Goal: Task Accomplishment & Management: Manage account settings

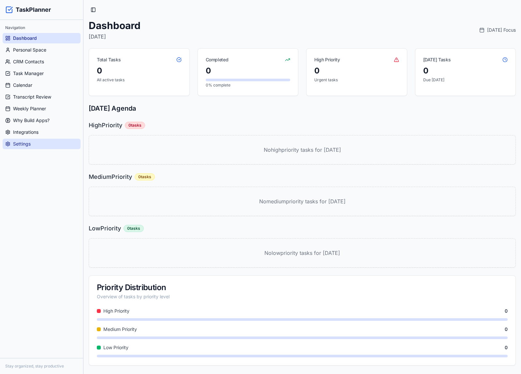
click at [26, 142] on span "Settings" at bounding box center [22, 144] width 18 height 7
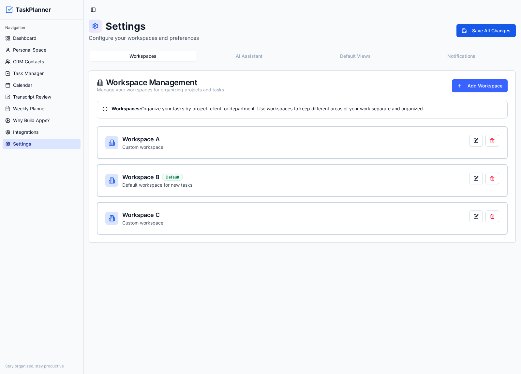
click at [207, 21] on div "Settings Configure your workspaces and preferences Save All Changes" at bounding box center [302, 31] width 427 height 22
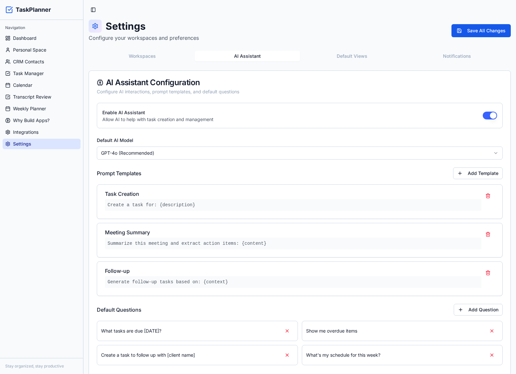
click at [268, 52] on button "AI Assistant" at bounding box center [247, 56] width 105 height 10
click at [351, 57] on button "Default Views" at bounding box center [352, 56] width 105 height 10
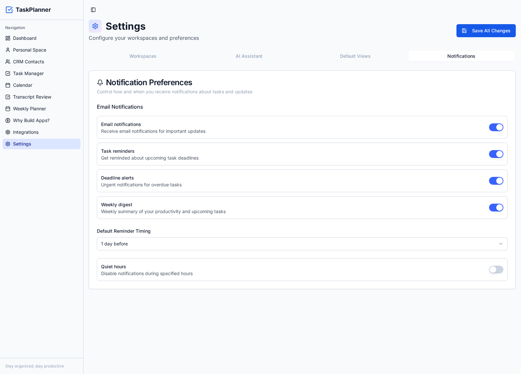
click at [447, 56] on button "Notifications" at bounding box center [462, 56] width 106 height 10
click at [381, 54] on button "Default Views" at bounding box center [355, 56] width 106 height 10
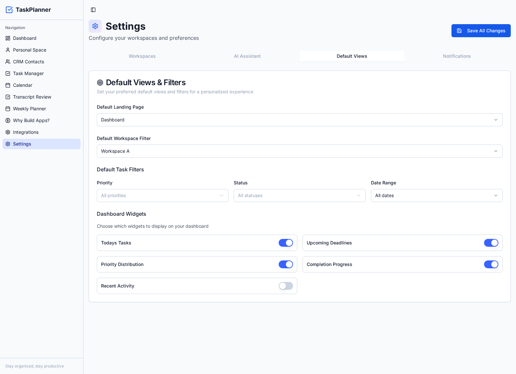
click at [257, 53] on button "AI Assistant" at bounding box center [247, 56] width 105 height 10
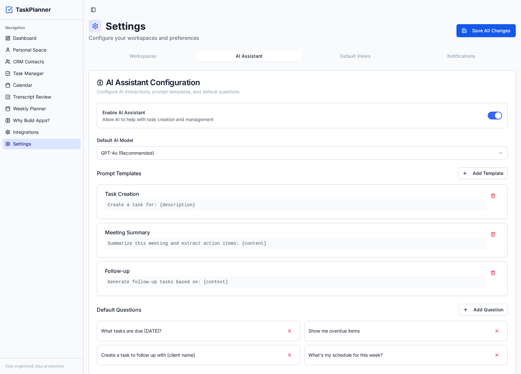
click at [141, 52] on button "Workspaces" at bounding box center [143, 56] width 106 height 10
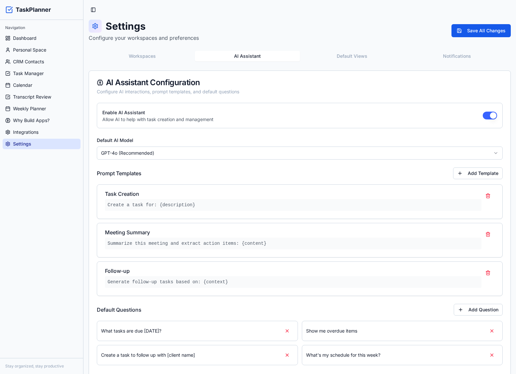
click at [259, 51] on button "AI Assistant" at bounding box center [247, 56] width 105 height 10
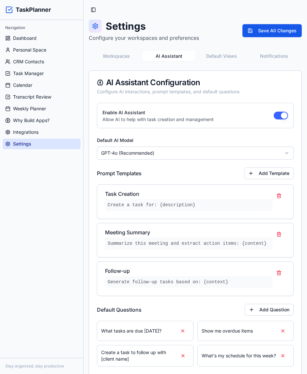
click at [95, 339] on div "Enable AI Assistant Allow AI to help with task creation and management Default …" at bounding box center [195, 274] width 212 height 342
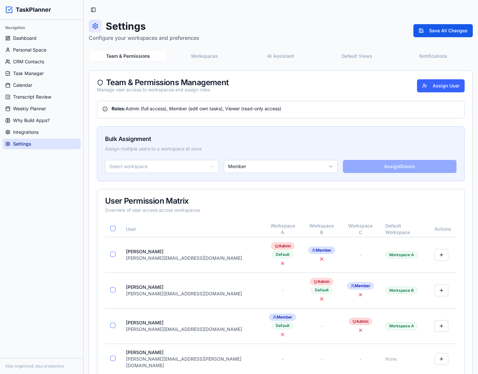
click at [97, 70] on div "Team & Permissions Workspaces AI Assistant Default Views Notifications Team & P…" at bounding box center [281, 314] width 384 height 529
click at [95, 26] on icon at bounding box center [95, 26] width 7 height 7
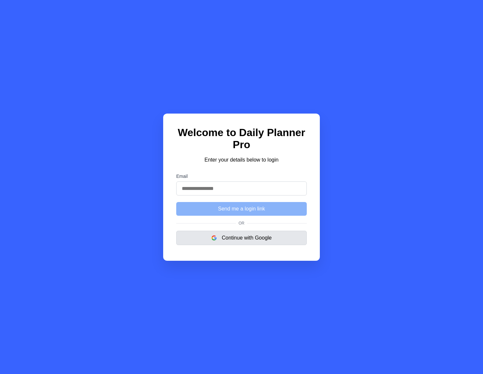
click at [251, 240] on button "Continue with Google" at bounding box center [241, 238] width 130 height 14
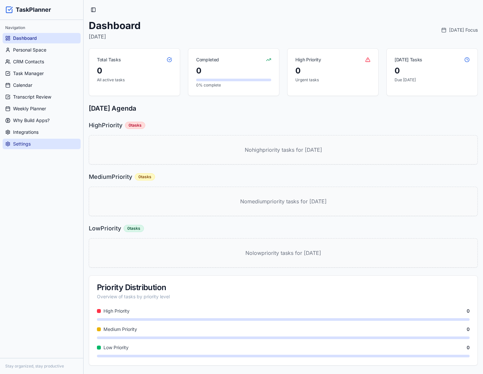
click at [51, 143] on link "Settings" at bounding box center [42, 144] width 78 height 10
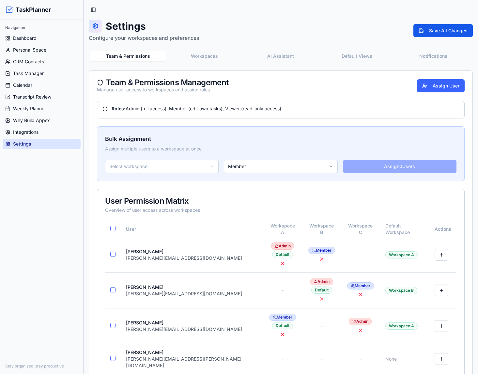
drag, startPoint x: 92, startPoint y: 21, endPoint x: 94, endPoint y: 26, distance: 5.6
click at [93, 21] on div at bounding box center [95, 26] width 13 height 13
click at [95, 26] on circle at bounding box center [96, 26] width 2 height 2
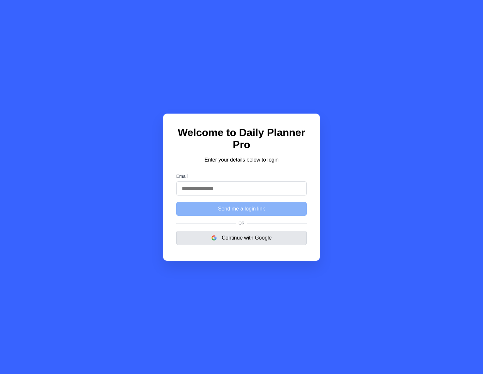
click at [268, 243] on button "Continue with Google" at bounding box center [241, 238] width 130 height 14
click at [245, 245] on button "Continue with Google" at bounding box center [241, 238] width 130 height 14
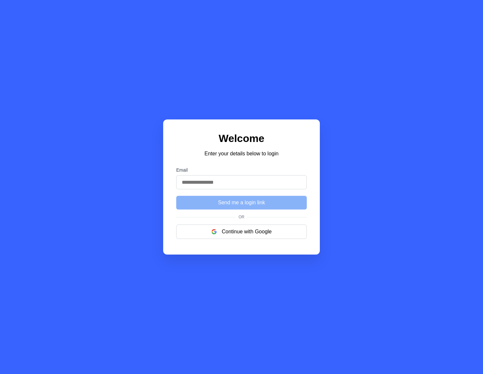
click at [197, 189] on input "Email" at bounding box center [241, 182] width 130 height 14
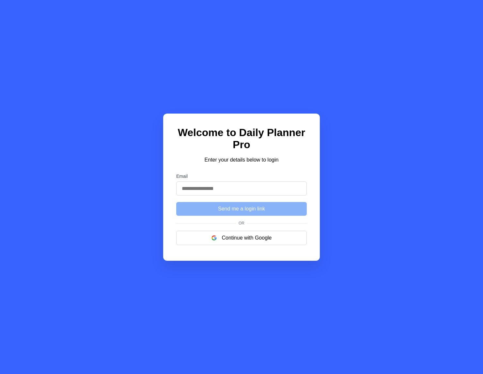
click at [229, 189] on input "Email" at bounding box center [241, 188] width 130 height 14
click at [256, 193] on input "Email" at bounding box center [241, 188] width 130 height 14
click at [259, 192] on input "Email" at bounding box center [241, 188] width 130 height 14
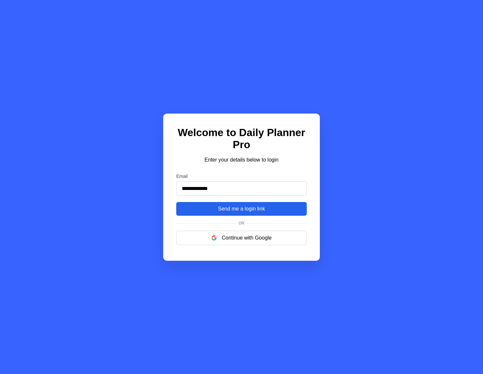
type input "**********"
click at [245, 212] on button "Send me a login link" at bounding box center [241, 209] width 130 height 14
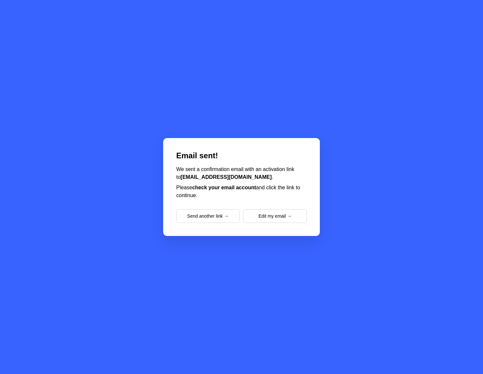
click at [110, 64] on div "Email sent! We sent a confirmation email with an activation link to forgestopsa…" at bounding box center [241, 187] width 483 height 374
click at [267, 219] on button "Edit my email →" at bounding box center [274, 216] width 63 height 14
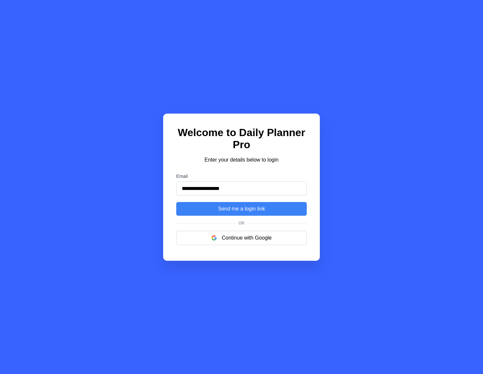
drag, startPoint x: 252, startPoint y: 187, endPoint x: 147, endPoint y: 182, distance: 104.5
click at [147, 182] on div "**********" at bounding box center [241, 187] width 483 height 374
type input "**********"
click at [205, 160] on p "Enter your details below to login" at bounding box center [241, 160] width 130 height 8
click at [253, 212] on button "Send me a login link" at bounding box center [241, 209] width 130 height 14
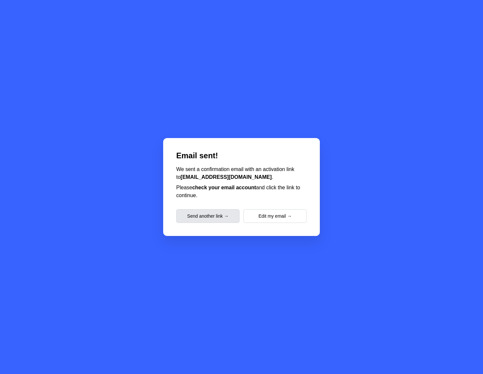
click at [202, 216] on button "Send another link →" at bounding box center [207, 216] width 63 height 14
click at [218, 214] on button "Send another link →" at bounding box center [207, 216] width 63 height 14
drag, startPoint x: 239, startPoint y: 177, endPoint x: 171, endPoint y: 178, distance: 68.8
click at [171, 178] on div "Email sent! We sent a confirmation email with an activation link to diego@forge…" at bounding box center [241, 187] width 157 height 98
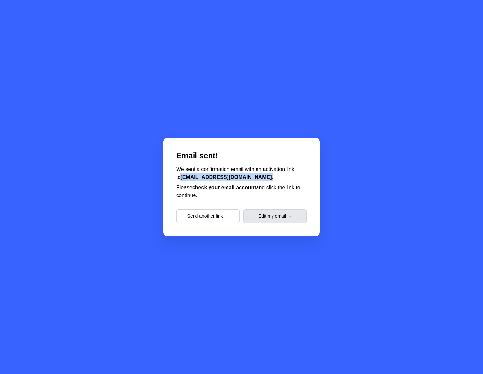
copy p "diego@forgestop.com ."
click at [283, 218] on button "Edit my email →" at bounding box center [274, 216] width 63 height 14
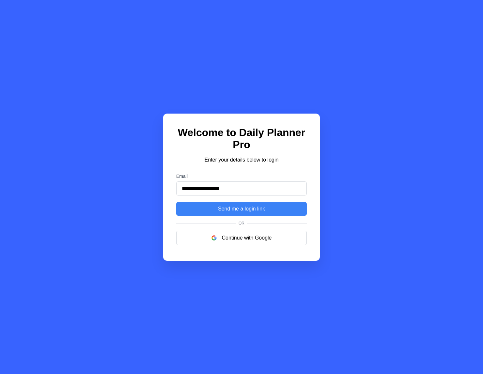
type input "**********"
click at [277, 164] on p "Enter your details below to login" at bounding box center [241, 160] width 130 height 8
click at [260, 213] on button "Send me a login link" at bounding box center [241, 209] width 130 height 14
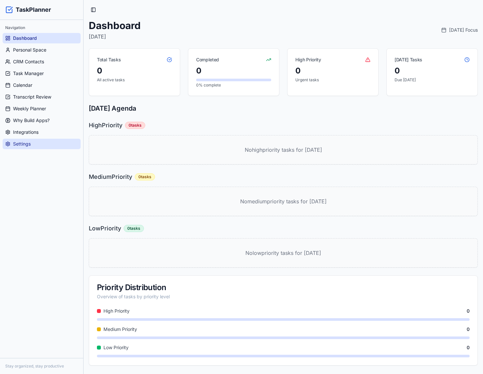
click at [38, 146] on link "Settings" at bounding box center [42, 144] width 78 height 10
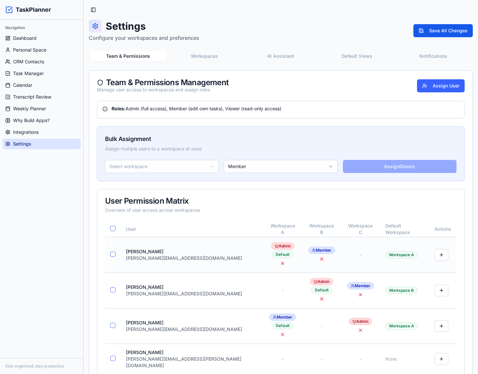
click at [111, 257] on td at bounding box center [113, 255] width 16 height 36
click at [111, 254] on button "button" at bounding box center [112, 254] width 5 height 5
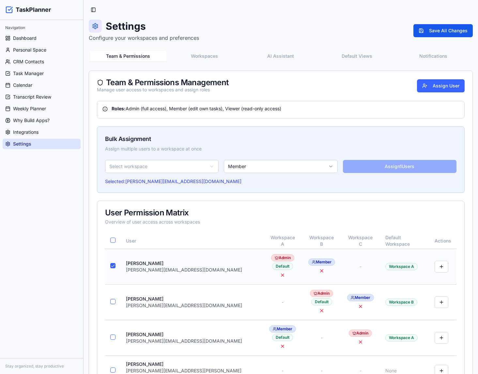
click at [133, 260] on div "john" at bounding box center [192, 263] width 132 height 7
click at [109, 263] on td at bounding box center [113, 267] width 16 height 36
click at [106, 263] on td at bounding box center [113, 267] width 16 height 36
click at [111, 265] on td at bounding box center [113, 267] width 16 height 36
click at [113, 266] on button "button" at bounding box center [112, 265] width 5 height 5
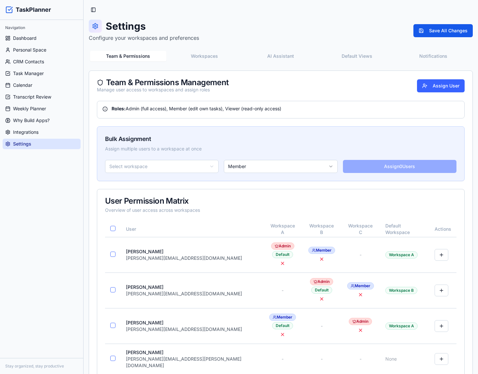
click at [23, 239] on div "Navigation Dashboard Personal Space CRM Contacts Task Manager Calendar Transcri…" at bounding box center [41, 189] width 83 height 338
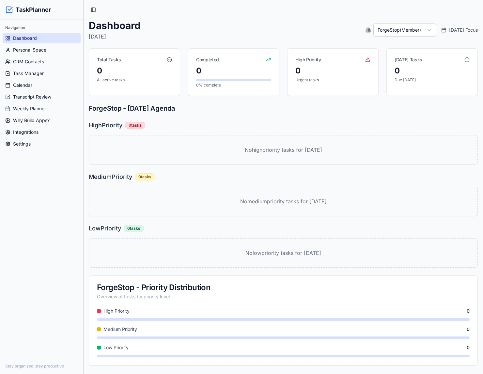
click at [395, 31] on html "TaskPlanner Navigation Dashboard Personal Space CRM Contacts Task Manager Calen…" at bounding box center [241, 187] width 483 height 374
click at [398, 29] on html "TaskPlanner Navigation Dashboard Personal Space CRM Contacts Task Manager Calen…" at bounding box center [241, 187] width 483 height 374
click at [402, 28] on html "TaskPlanner Navigation Dashboard Personal Space CRM Contacts Task Manager Calen…" at bounding box center [241, 187] width 483 height 374
click at [40, 132] on link "Integrations" at bounding box center [42, 132] width 78 height 10
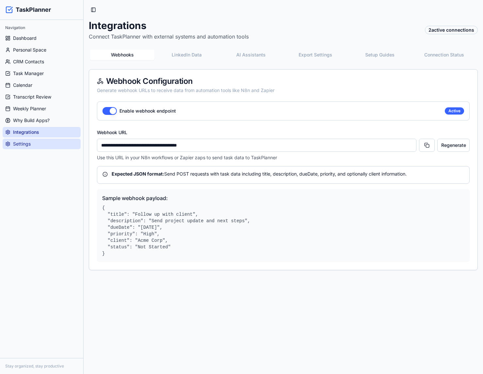
click at [25, 143] on span "Settings" at bounding box center [22, 144] width 18 height 7
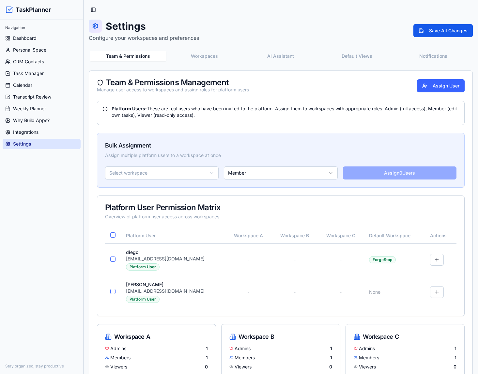
click at [69, 251] on div "Navigation Dashboard Personal Space CRM Contacts Task Manager Calendar Transcri…" at bounding box center [41, 189] width 83 height 338
click at [437, 259] on button at bounding box center [437, 260] width 14 height 12
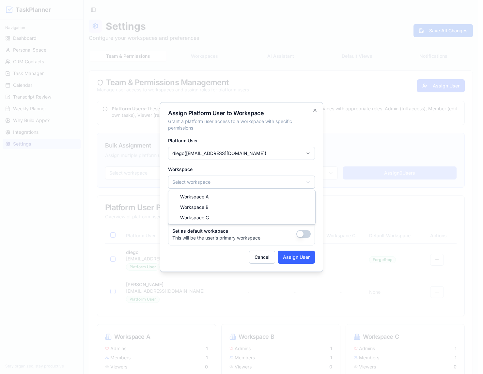
click at [210, 182] on body "TaskPlanner Navigation Dashboard Personal Space CRM Contacts Task Manager Calen…" at bounding box center [239, 202] width 478 height 404
click at [215, 171] on body "TaskPlanner Navigation Dashboard Personal Space CRM Contacts Task Manager Calen…" at bounding box center [239, 202] width 478 height 404
click at [256, 254] on button "Cancel" at bounding box center [262, 257] width 26 height 13
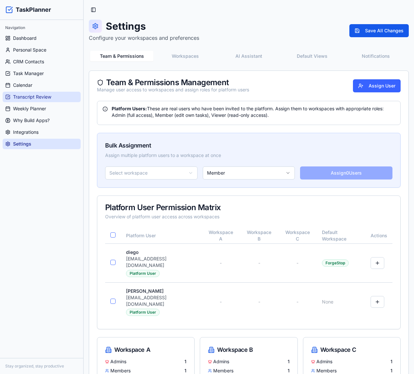
click at [37, 95] on span "Transcript Review" at bounding box center [32, 97] width 38 height 7
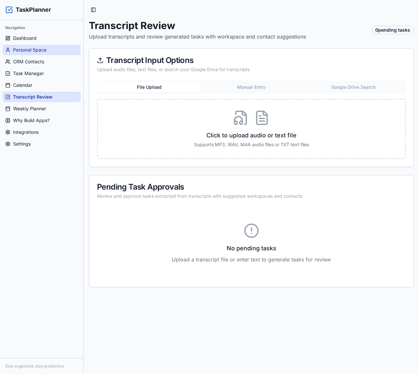
click at [39, 52] on span "Personal Space" at bounding box center [29, 50] width 33 height 7
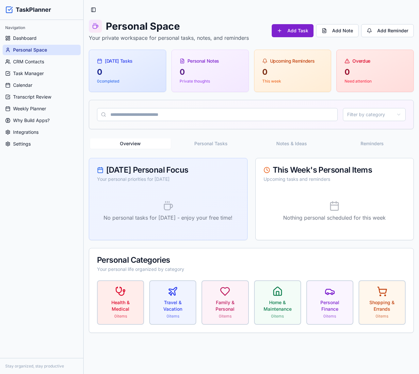
click at [303, 30] on button "Add Task" at bounding box center [292, 30] width 42 height 13
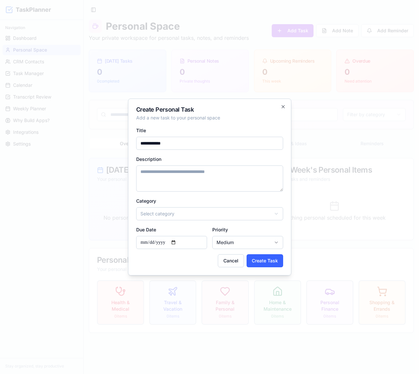
type input "**********"
type textarea "****"
click at [179, 211] on body "**********" at bounding box center [209, 187] width 419 height 374
click at [182, 242] on input "**********" at bounding box center [171, 242] width 71 height 13
click at [178, 242] on input "**********" at bounding box center [171, 242] width 71 height 13
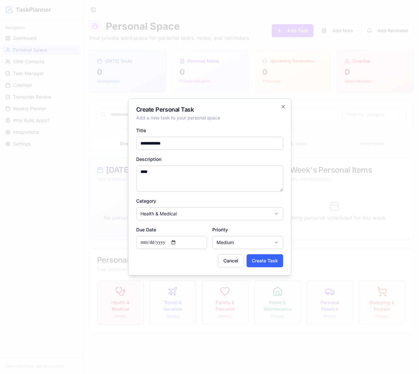
type input "**********"
click at [236, 242] on body "**********" at bounding box center [209, 187] width 419 height 374
click at [232, 284] on div "High Medium Low" at bounding box center [247, 268] width 71 height 34
select select "***"
click at [264, 262] on button "Create Task" at bounding box center [264, 260] width 37 height 13
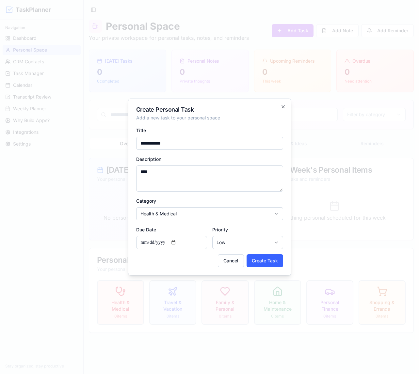
select select
select select "******"
type input "**********"
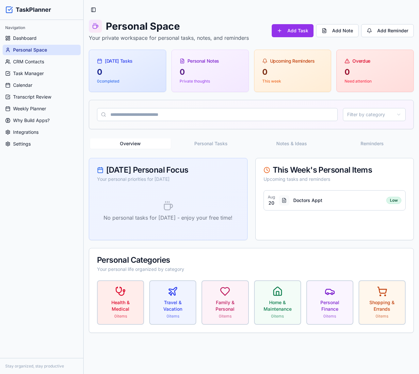
click at [86, 205] on div "Toggle Sidebar Personal Space Your private workspace for personal tasks, notes,…" at bounding box center [251, 169] width 335 height 338
click at [341, 28] on button "Add Note" at bounding box center [337, 30] width 42 height 13
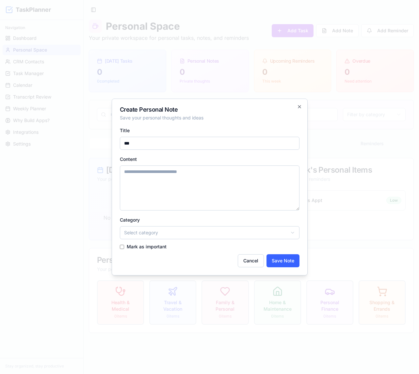
type input "***"
click at [148, 171] on textarea "Content" at bounding box center [209, 187] width 179 height 45
type textarea "****"
click at [151, 232] on body "TaskPlanner Navigation Dashboard Personal Space CRM Contacts Task Manager Calen…" at bounding box center [209, 187] width 419 height 374
click at [152, 247] on label "Mark as important" at bounding box center [147, 246] width 40 height 5
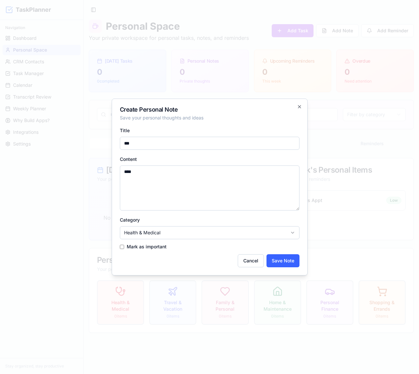
click at [256, 254] on form "**********" at bounding box center [209, 196] width 179 height 141
click at [283, 259] on button "Save Note" at bounding box center [282, 260] width 33 height 13
select select
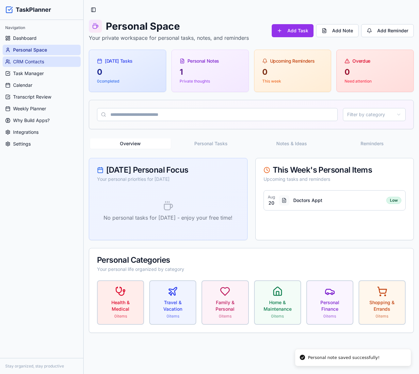
click at [38, 64] on span "CRM Contacts" at bounding box center [28, 61] width 31 height 7
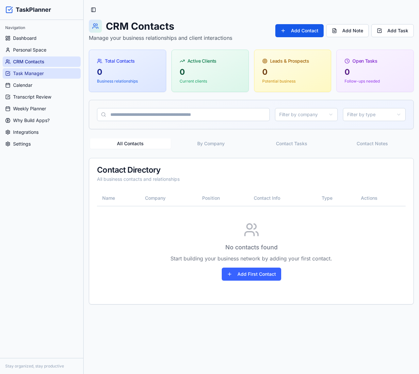
click at [38, 76] on span "Task Manager" at bounding box center [28, 73] width 31 height 7
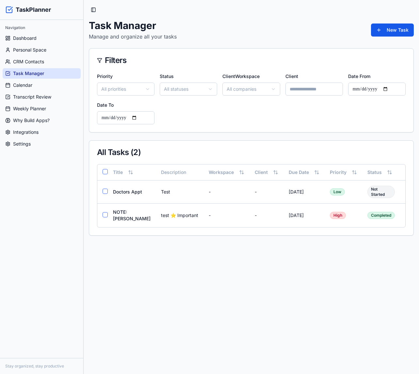
click at [10, 32] on div "Navigation" at bounding box center [42, 28] width 78 height 10
click at [17, 36] on span "Dashboard" at bounding box center [24, 38] width 23 height 7
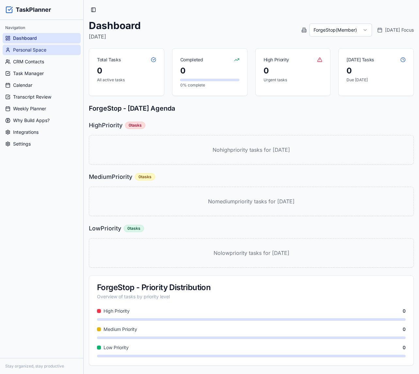
click at [38, 49] on span "Personal Space" at bounding box center [29, 50] width 33 height 7
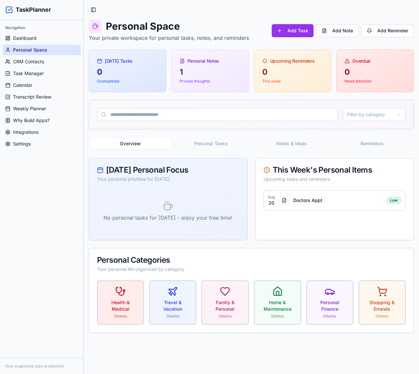
click at [91, 152] on div "Overview Personal Tasks Notes & Ideas Reminders Today's Personal Focus Your per…" at bounding box center [251, 235] width 325 height 196
click at [40, 140] on link "Settings" at bounding box center [42, 144] width 78 height 10
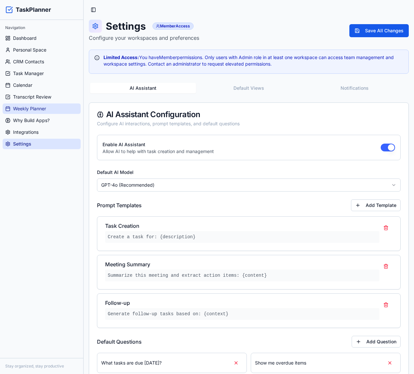
click at [46, 103] on link "Weekly Planner" at bounding box center [42, 108] width 78 height 10
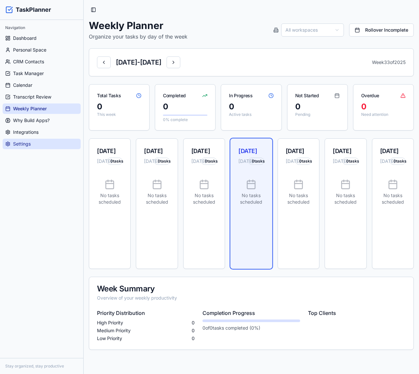
click at [38, 142] on link "Settings" at bounding box center [42, 144] width 78 height 10
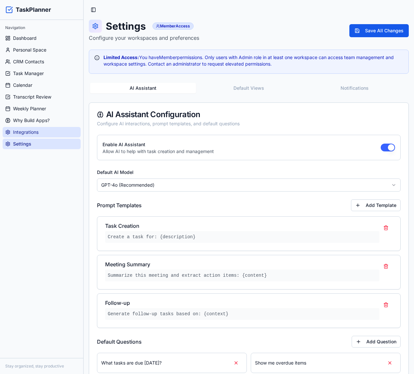
click at [37, 134] on span "Integrations" at bounding box center [25, 132] width 25 height 7
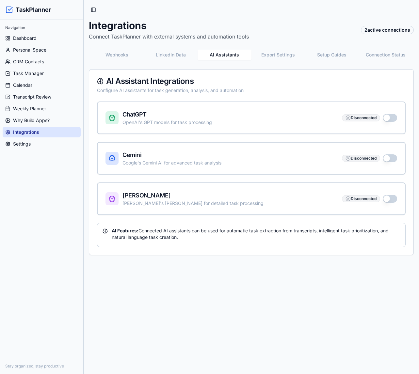
click at [222, 57] on button "AI Assistants" at bounding box center [224, 55] width 54 height 10
click at [388, 197] on button "button" at bounding box center [389, 199] width 14 height 8
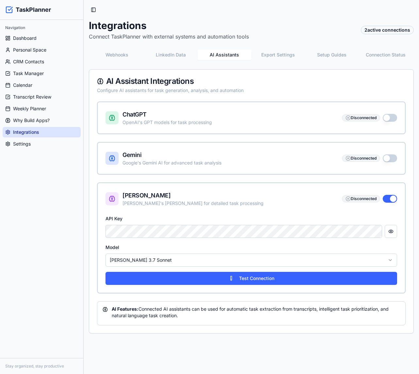
click at [177, 262] on html "TaskPlanner Navigation Dashboard Personal Space CRM Contacts Task Manager Calen…" at bounding box center [209, 187] width 419 height 374
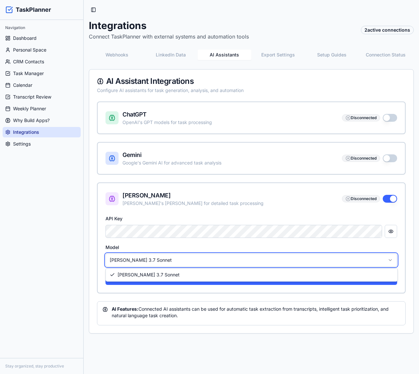
click at [177, 261] on html "TaskPlanner Navigation Dashboard Personal Space CRM Contacts Task Manager Calen…" at bounding box center [209, 187] width 419 height 374
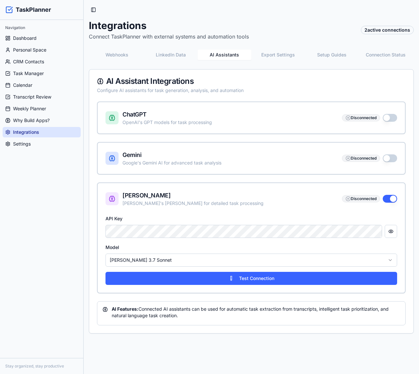
click at [87, 149] on div "Toggle Sidebar Integrations Connect TaskPlanner with external systems and autom…" at bounding box center [251, 169] width 335 height 339
click at [302, 251] on div "Model Claude 3.7 Sonnet" at bounding box center [250, 254] width 291 height 23
click at [293, 259] on html "TaskPlanner Navigation Dashboard Personal Space CRM Contacts Task Manager Calen…" at bounding box center [209, 187] width 419 height 374
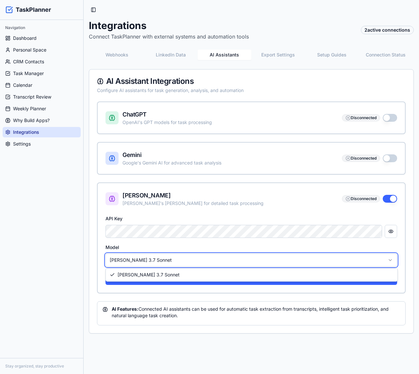
click at [291, 259] on html "TaskPlanner Navigation Dashboard Personal Space CRM Contacts Task Manager Calen…" at bounding box center [209, 187] width 419 height 374
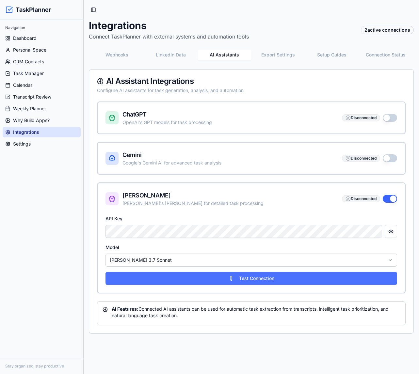
click at [261, 282] on button "Test Connection" at bounding box center [250, 278] width 291 height 13
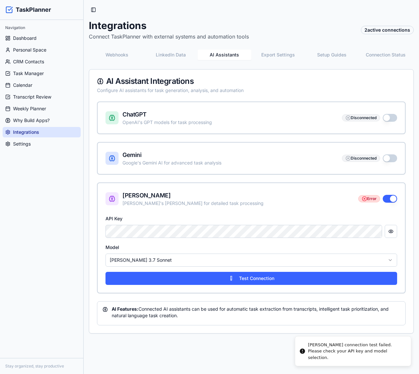
scroll to position [0, 3]
click at [400, 233] on div "API Key Model Claude 3.7 Sonnet Test Connection" at bounding box center [251, 253] width 307 height 78
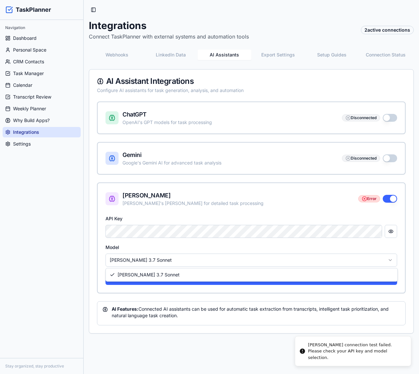
click at [391, 261] on html "TaskPlanner Navigation Dashboard Personal Space CRM Contacts Task Manager Calen…" at bounding box center [209, 187] width 419 height 374
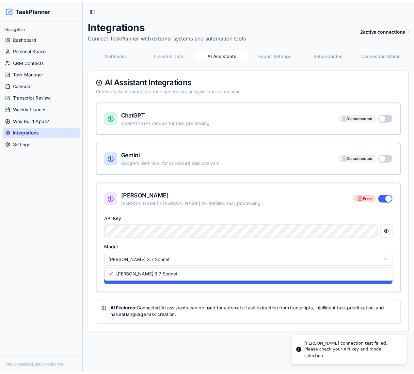
scroll to position [0, 0]
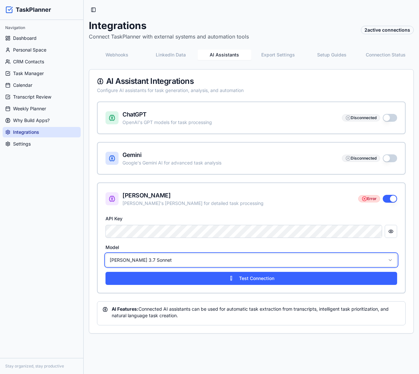
click at [391, 261] on html "TaskPlanner Navigation Dashboard Personal Space CRM Contacts Task Manager Calen…" at bounding box center [209, 187] width 419 height 374
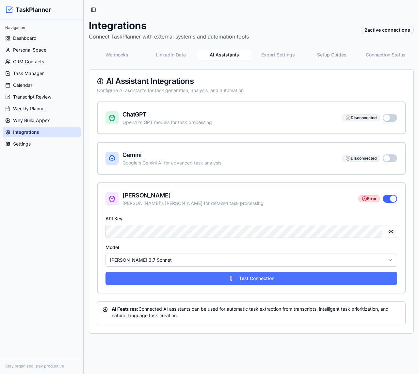
click at [203, 274] on button "Test Connection" at bounding box center [250, 278] width 291 height 13
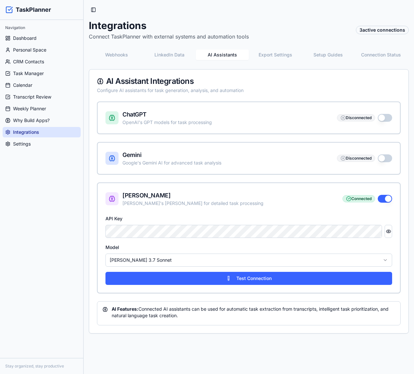
click at [373, 52] on button "Connection Status" at bounding box center [380, 55] width 53 height 10
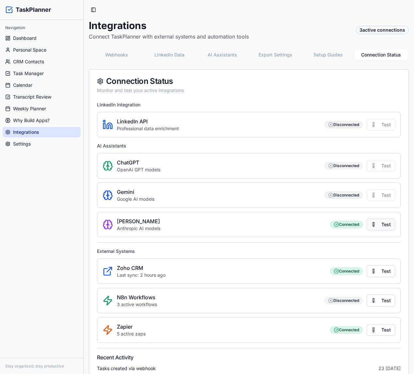
click at [381, 225] on button "Test" at bounding box center [380, 225] width 28 height 12
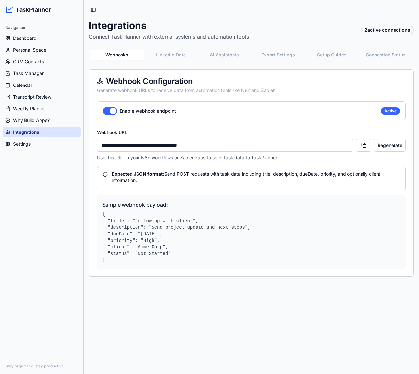
click at [225, 54] on button "AI Assistants" at bounding box center [224, 55] width 54 height 10
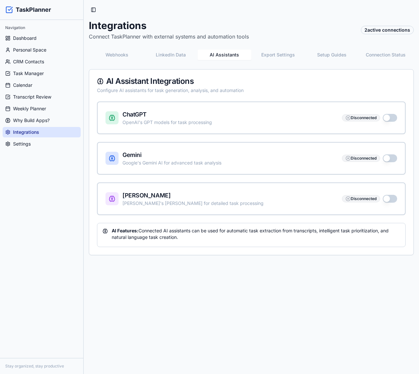
click at [388, 200] on button "button" at bounding box center [389, 199] width 14 height 8
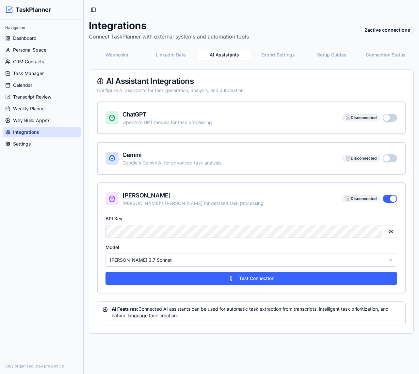
click at [250, 19] on div "Toggle Sidebar Integrations Connect TaskPlanner with external systems and autom…" at bounding box center [251, 169] width 335 height 339
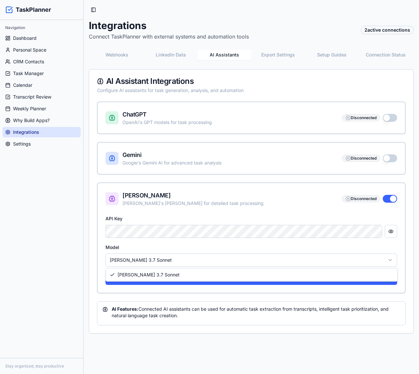
click at [168, 263] on html "TaskPlanner Navigation Dashboard Personal Space CRM Contacts Task Manager Calen…" at bounding box center [209, 187] width 419 height 374
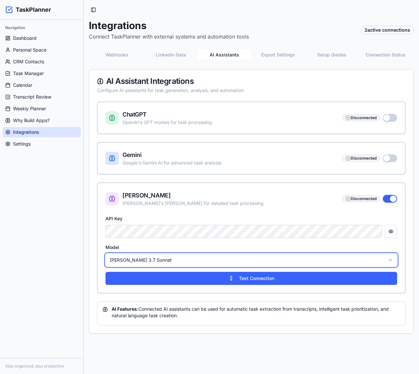
click at [166, 260] on html "TaskPlanner Navigation Dashboard Personal Space CRM Contacts Task Manager Calen…" at bounding box center [209, 187] width 419 height 374
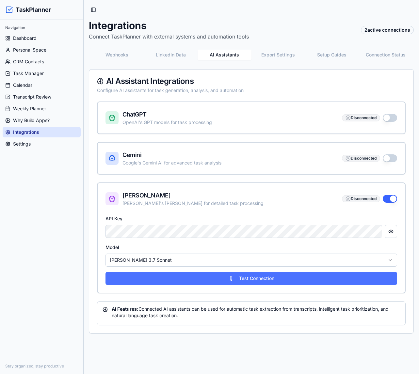
click at [197, 275] on button "Test Connection" at bounding box center [250, 278] width 291 height 13
click at [277, 273] on button "Test Connection" at bounding box center [250, 278] width 291 height 13
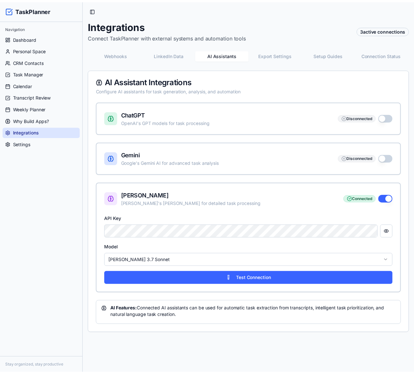
click at [374, 57] on button "Connection Status" at bounding box center [386, 55] width 54 height 10
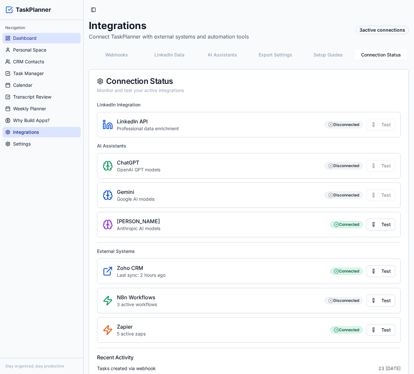
click at [38, 38] on link "Dashboard" at bounding box center [42, 38] width 78 height 10
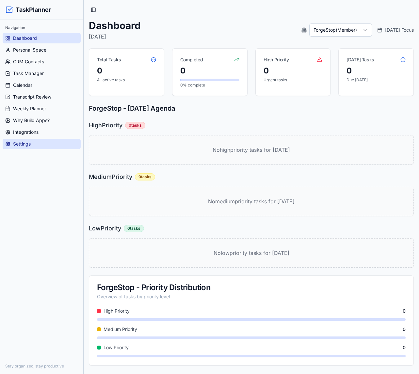
click at [34, 142] on link "Settings" at bounding box center [42, 144] width 78 height 10
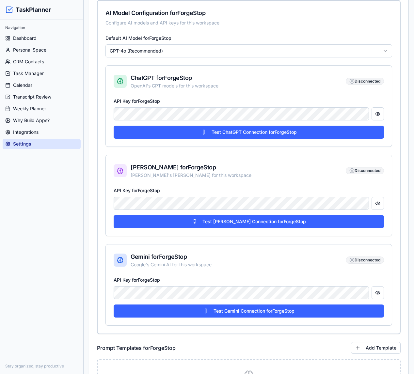
scroll to position [326, 0]
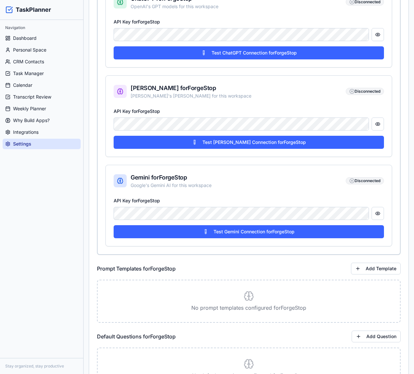
click at [203, 107] on div "[PERSON_NAME] for ForgeStop [PERSON_NAME]'s [PERSON_NAME] for this workspace Di…" at bounding box center [249, 91] width 286 height 31
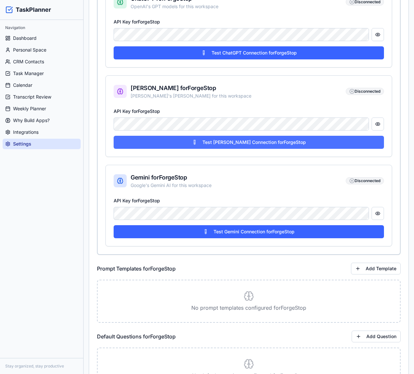
scroll to position [0, 0]
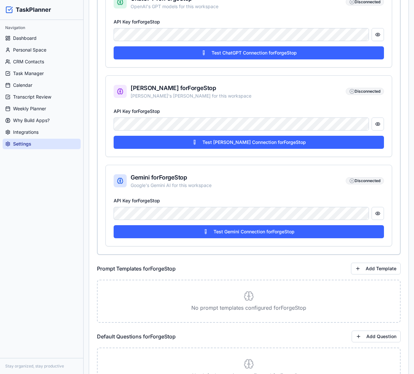
click at [259, 143] on button "Test [PERSON_NAME] Connection for ForgeStop" at bounding box center [249, 142] width 270 height 13
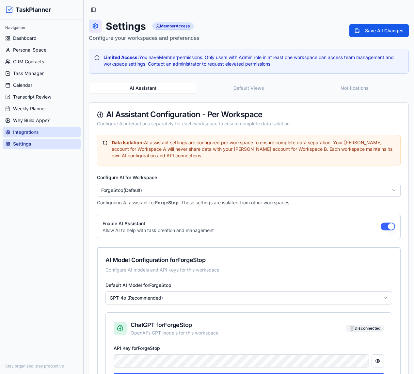
click at [38, 134] on span "Integrations" at bounding box center [25, 132] width 25 height 7
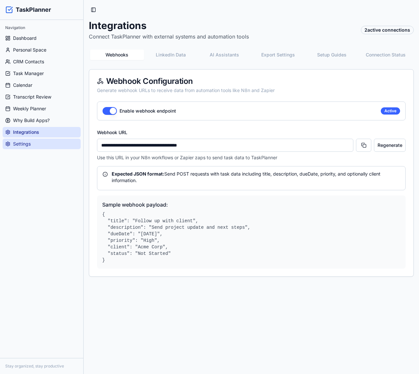
click at [29, 144] on span "Settings" at bounding box center [22, 144] width 18 height 7
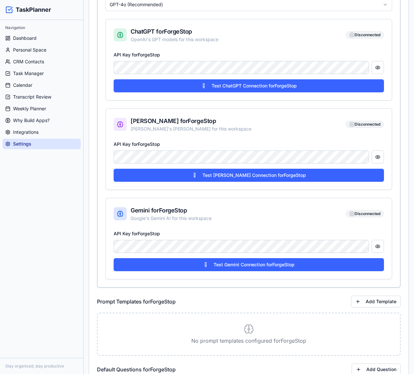
scroll to position [294, 0]
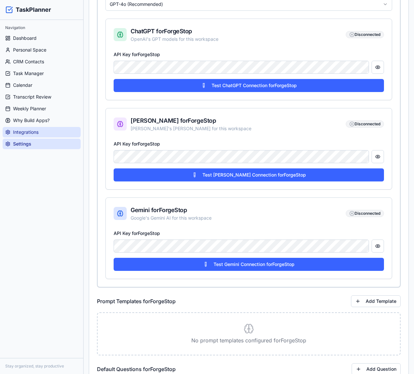
click at [33, 132] on span "Integrations" at bounding box center [25, 132] width 25 height 7
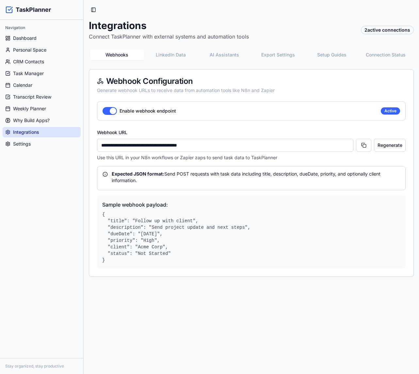
click at [297, 55] on button "Export Settings" at bounding box center [278, 55] width 54 height 10
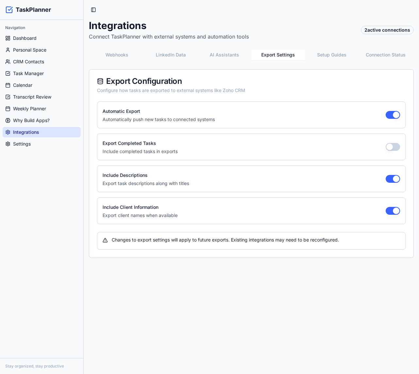
click at [233, 56] on button "AI Assistants" at bounding box center [224, 55] width 54 height 10
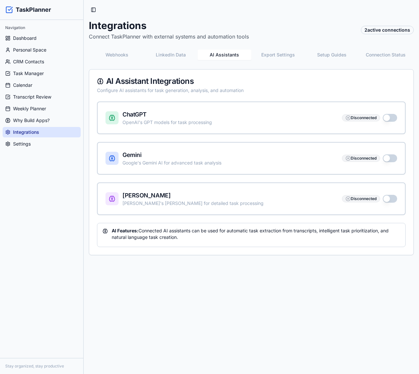
click at [387, 198] on button "button" at bounding box center [389, 199] width 14 height 8
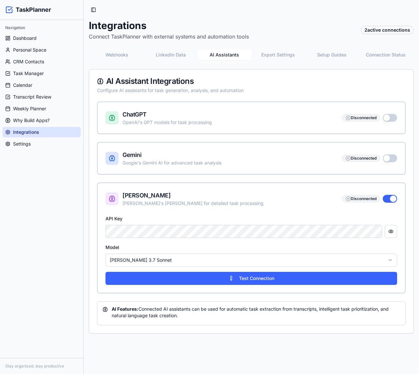
click at [150, 259] on html "TaskPlanner Navigation Dashboard Personal Space CRM Contacts Task Manager Calen…" at bounding box center [209, 187] width 419 height 374
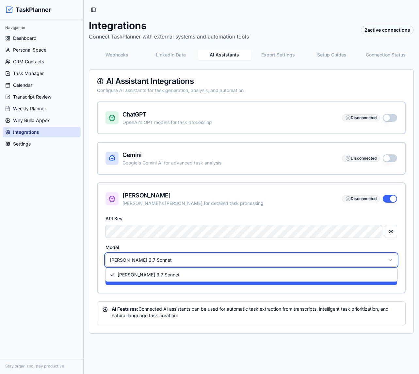
click at [149, 258] on html "TaskPlanner Navigation Dashboard Personal Space CRM Contacts Task Manager Calen…" at bounding box center [209, 187] width 419 height 374
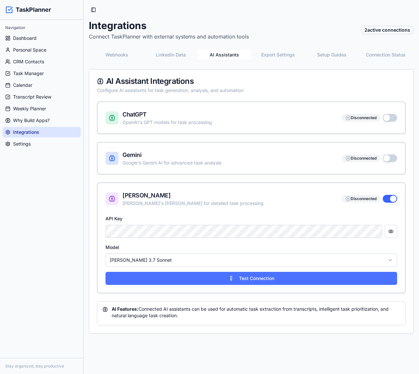
click at [180, 279] on button "Test Connection" at bounding box center [250, 278] width 291 height 13
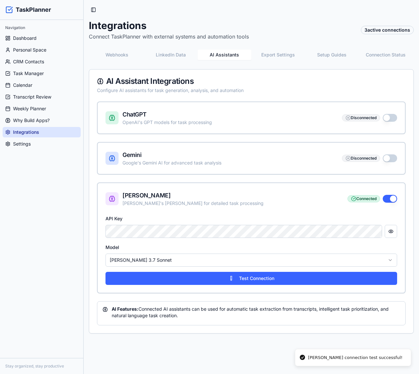
click at [333, 58] on button "Setup Guides" at bounding box center [332, 55] width 54 height 10
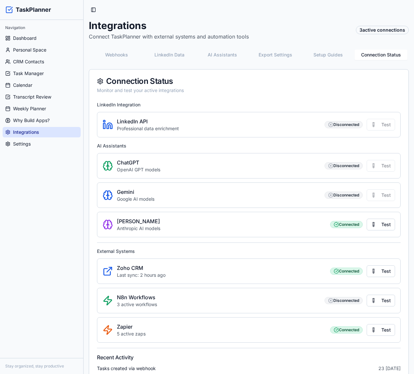
click at [390, 54] on button "Connection Status" at bounding box center [380, 55] width 53 height 10
click at [382, 224] on button "Test" at bounding box center [380, 225] width 28 height 12
click at [32, 35] on span "Dashboard" at bounding box center [24, 38] width 23 height 7
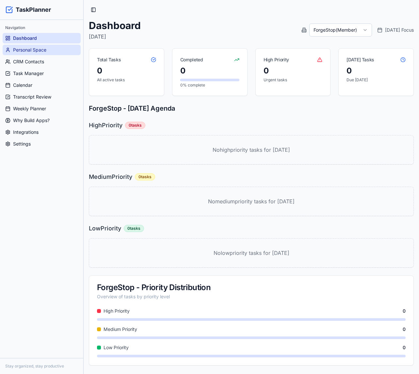
click at [50, 53] on link "Personal Space" at bounding box center [42, 50] width 78 height 10
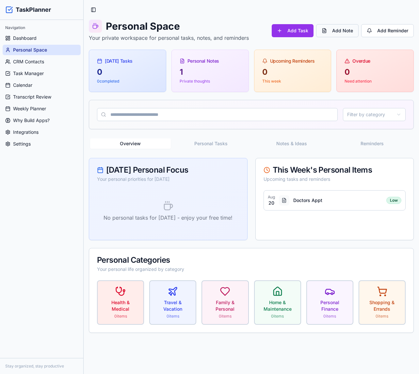
click at [349, 29] on button "Add Note" at bounding box center [337, 30] width 42 height 13
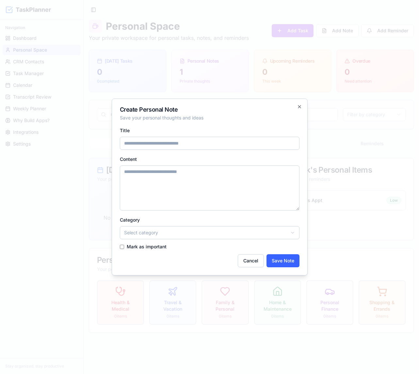
click at [172, 191] on textarea "Content" at bounding box center [209, 187] width 179 height 45
type textarea "*"
click at [250, 255] on button "Cancel" at bounding box center [250, 260] width 26 height 13
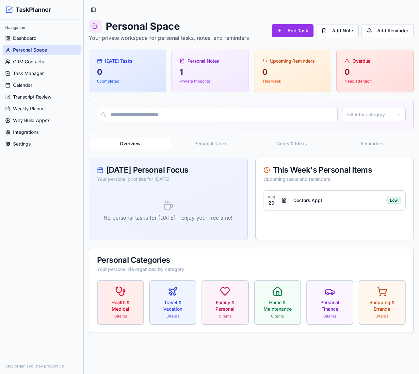
click at [69, 187] on div "Navigation Dashboard Personal Space CRM Contacts Task Manager Calendar Transcri…" at bounding box center [41, 189] width 83 height 338
click at [21, 132] on span "Integrations" at bounding box center [25, 132] width 25 height 7
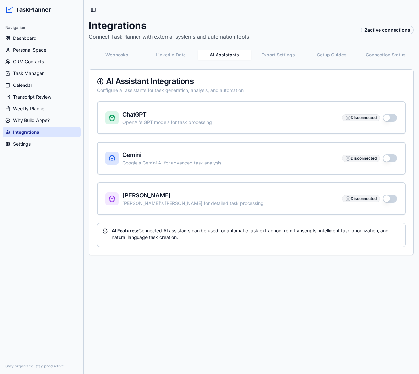
click at [239, 54] on button "AI Assistants" at bounding box center [224, 55] width 54 height 10
click at [45, 143] on link "Settings" at bounding box center [42, 144] width 78 height 10
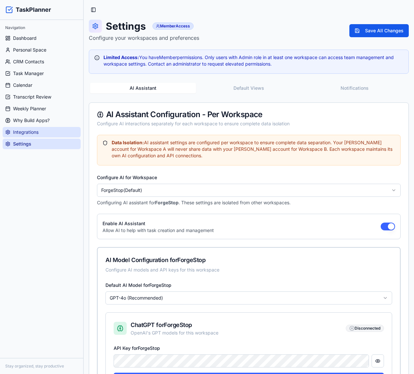
click at [44, 132] on link "Integrations" at bounding box center [42, 132] width 78 height 10
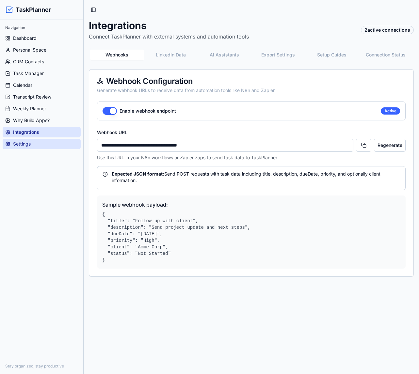
click at [36, 143] on link "Settings" at bounding box center [42, 144] width 78 height 10
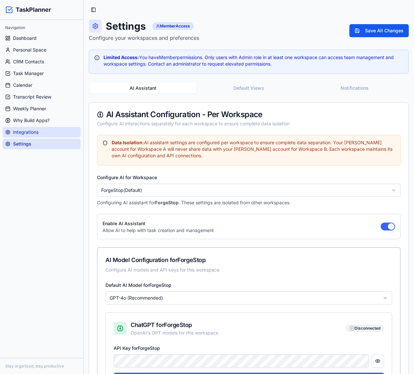
click at [35, 133] on span "Integrations" at bounding box center [25, 132] width 25 height 7
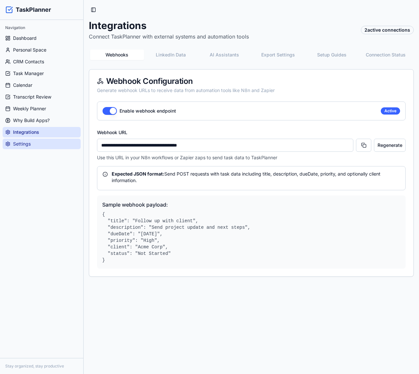
click at [23, 141] on span "Settings" at bounding box center [22, 144] width 18 height 7
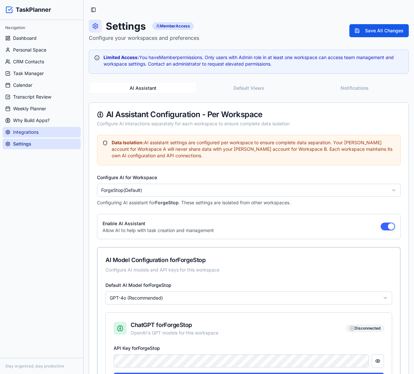
click at [24, 133] on span "Integrations" at bounding box center [25, 132] width 25 height 7
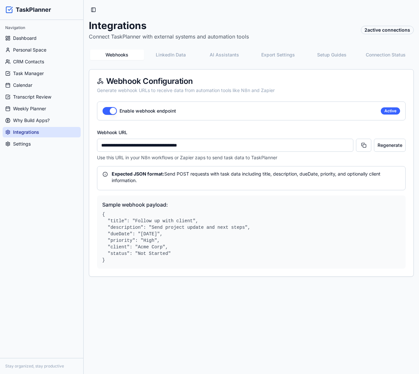
click at [278, 55] on button "Export Settings" at bounding box center [278, 55] width 54 height 10
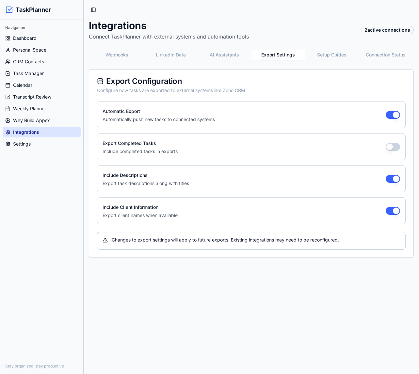
click at [328, 56] on button "Setup Guides" at bounding box center [332, 55] width 54 height 10
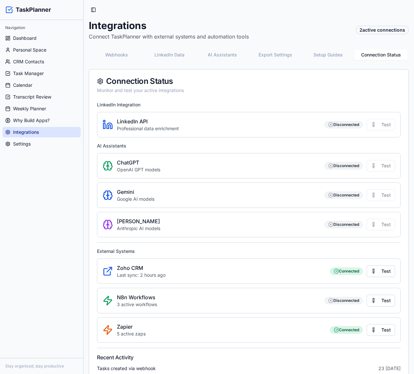
click at [378, 56] on button "Connection Status" at bounding box center [380, 55] width 53 height 10
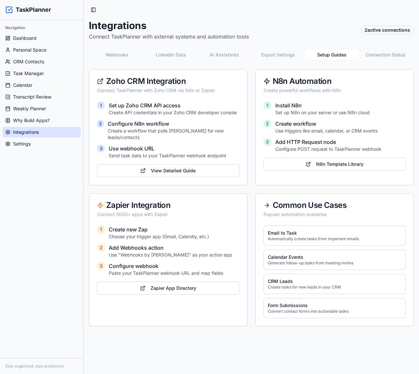
click at [349, 56] on button "Setup Guides" at bounding box center [332, 55] width 54 height 10
click at [378, 54] on button "Connection Status" at bounding box center [386, 55] width 54 height 10
click at [324, 52] on button "Setup Guides" at bounding box center [332, 55] width 54 height 10
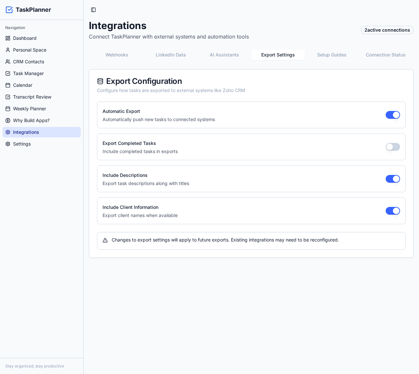
click at [282, 50] on button "Export Settings" at bounding box center [278, 55] width 54 height 10
click at [330, 56] on button "Setup Guides" at bounding box center [332, 55] width 54 height 10
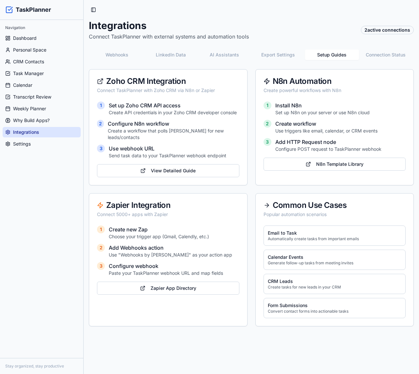
click at [288, 230] on h4 "Email to Task" at bounding box center [335, 233] width 134 height 7
click at [278, 64] on div "Webhooks LinkedIn Data AI Assistants Export Settings Setup Guides Connection St…" at bounding box center [251, 187] width 325 height 278
click at [273, 57] on button "Export Settings" at bounding box center [278, 55] width 54 height 10
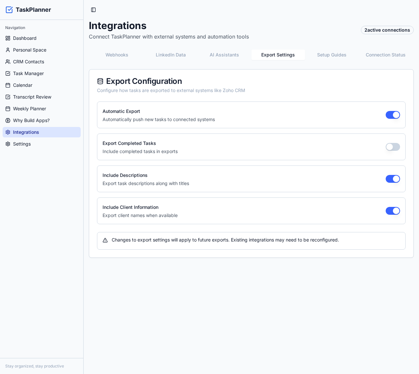
click at [214, 55] on button "AI Assistants" at bounding box center [224, 55] width 54 height 10
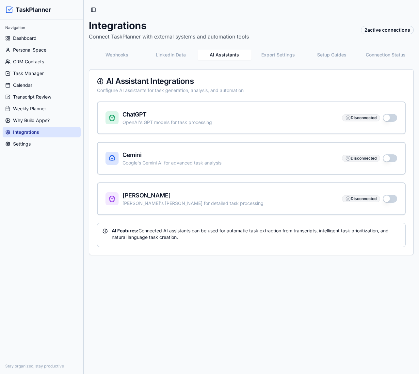
click at [390, 203] on div "Claude Anthropic's Claude for detailed task processing Disconnected" at bounding box center [250, 199] width 291 height 16
click at [388, 197] on button "button" at bounding box center [389, 199] width 14 height 8
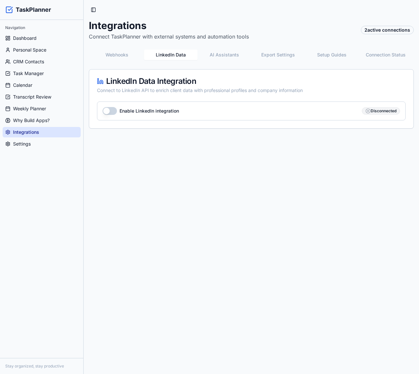
click at [177, 52] on button "LinkedIn Data" at bounding box center [171, 55] width 54 height 10
click at [121, 57] on button "Webhooks" at bounding box center [117, 55] width 54 height 10
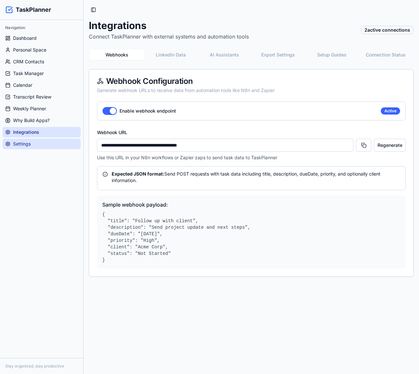
click at [21, 142] on span "Settings" at bounding box center [22, 144] width 18 height 7
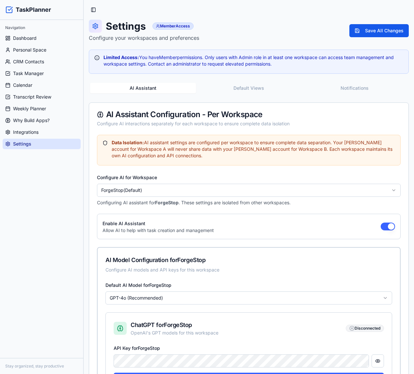
click at [41, 34] on link "Dashboard" at bounding box center [42, 38] width 78 height 10
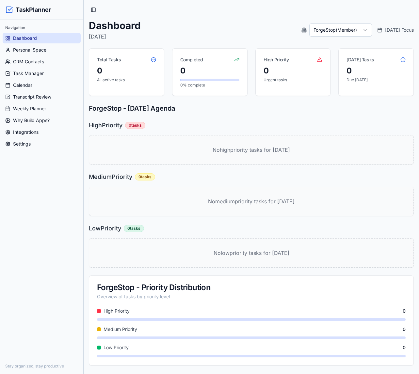
click at [336, 31] on html "TaskPlanner Navigation Dashboard Personal Space CRM Contacts Task Manager Calen…" at bounding box center [209, 187] width 419 height 374
click at [340, 30] on html "TaskPlanner Navigation Dashboard Personal Space CRM Contacts Task Manager Calen…" at bounding box center [209, 187] width 419 height 374
click at [339, 29] on html "TaskPlanner Navigation Dashboard Personal Space CRM Contacts Task Manager Calen…" at bounding box center [209, 187] width 419 height 374
click at [319, 34] on html "TaskPlanner Navigation Dashboard Personal Space CRM Contacts Task Manager Calen…" at bounding box center [209, 187] width 419 height 374
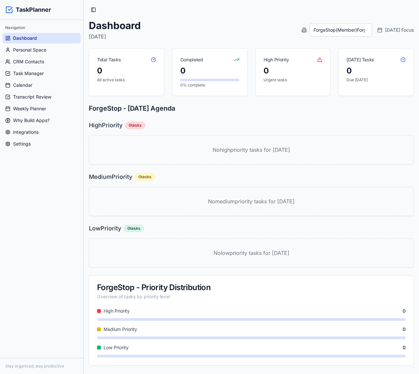
click at [71, 165] on div "Navigation Dashboard Personal Space CRM Contacts Task Manager Calendar Transcri…" at bounding box center [41, 189] width 83 height 338
click at [364, 35] on html "TaskPlanner Navigation Dashboard Personal Space CRM Contacts Task Manager Calen…" at bounding box center [209, 187] width 419 height 374
click at [343, 30] on html "TaskPlanner Navigation Dashboard Personal Space CRM Contacts Task Manager Calen…" at bounding box center [209, 187] width 419 height 374
click at [40, 132] on link "Integrations" at bounding box center [42, 132] width 78 height 10
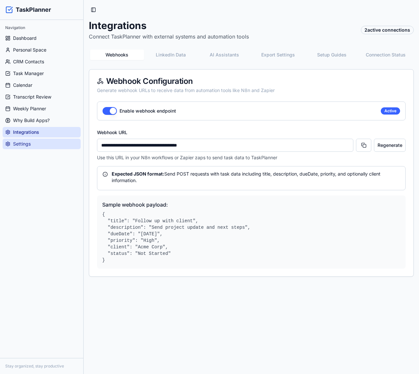
click at [29, 141] on span "Settings" at bounding box center [22, 144] width 18 height 7
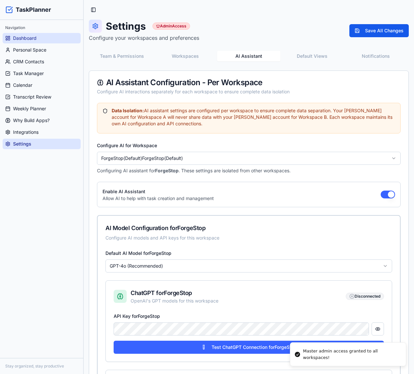
click at [39, 36] on link "Dashboard" at bounding box center [42, 38] width 78 height 10
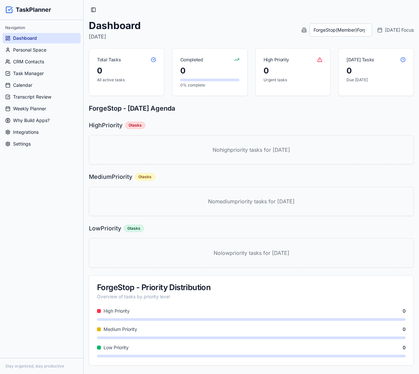
click at [333, 34] on html "TaskPlanner Navigation Dashboard Personal Space CRM Contacts Task Manager Calen…" at bounding box center [209, 187] width 419 height 374
click at [255, 31] on html "TaskPlanner Navigation Dashboard Personal Space CRM Contacts Task Manager Calen…" at bounding box center [209, 187] width 419 height 374
click at [94, 47] on div "Dashboard [DATE] ForgeStop ( Member ) ForgeStop ( Member ) [DATE] Focus Total T…" at bounding box center [251, 193] width 325 height 346
click at [342, 32] on html "TaskPlanner Navigation Dashboard Personal Space CRM Contacts Task Manager Calen…" at bounding box center [209, 187] width 419 height 374
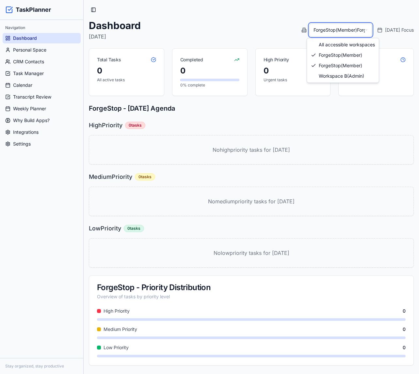
click at [341, 30] on html "TaskPlanner Navigation Dashboard Personal Space CRM Contacts Task Manager Calen…" at bounding box center [209, 187] width 419 height 374
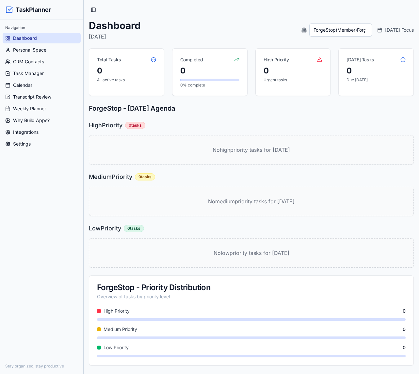
click at [346, 26] on html "TaskPlanner Navigation Dashboard Personal Space CRM Contacts Task Manager Calen…" at bounding box center [209, 187] width 419 height 374
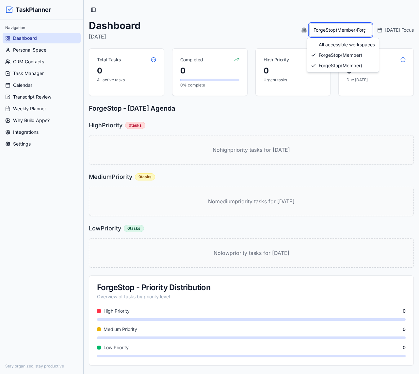
click at [343, 29] on html "TaskPlanner Navigation Dashboard Personal Space CRM Contacts Task Manager Calen…" at bounding box center [209, 187] width 419 height 374
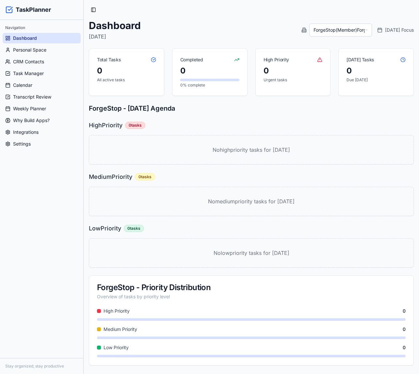
click at [335, 29] on html "TaskPlanner Navigation Dashboard Personal Space CRM Contacts Task Manager Calen…" at bounding box center [209, 187] width 419 height 374
click at [316, 25] on html "TaskPlanner Navigation Dashboard Personal Space CRM Contacts Task Manager Calen…" at bounding box center [209, 187] width 419 height 374
click at [345, 26] on html "TaskPlanner Navigation Dashboard Personal Space CRM Contacts Task Manager Calen…" at bounding box center [209, 187] width 419 height 374
